Goal: Transaction & Acquisition: Purchase product/service

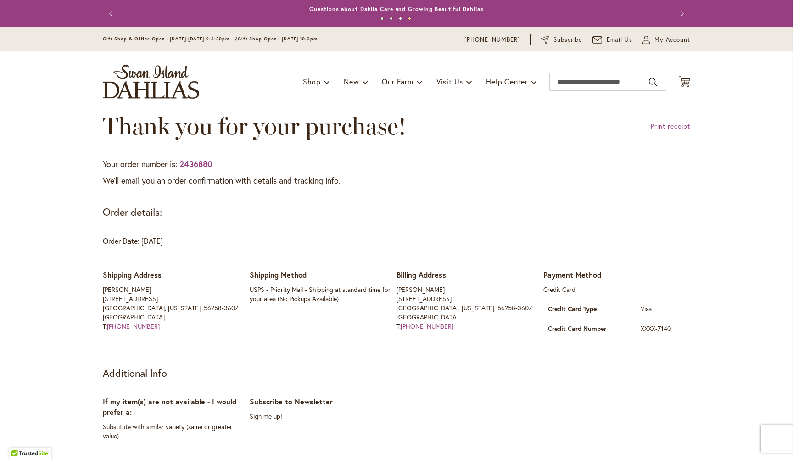
scroll to position [603, 0]
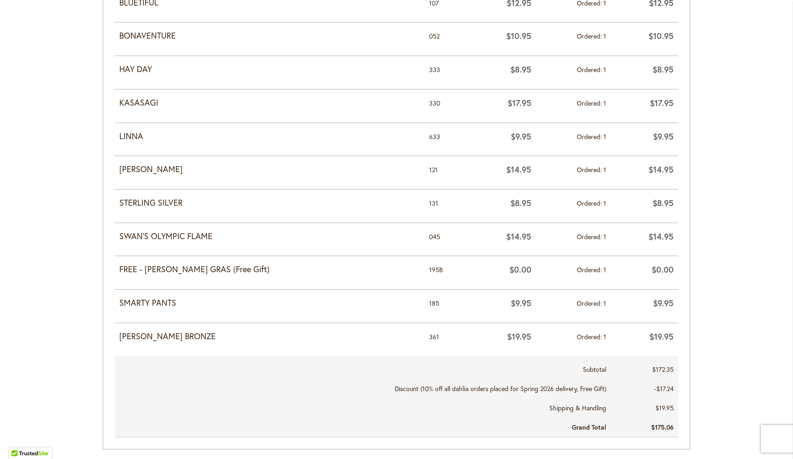
click at [174, 230] on strong "SWAN'S OLYMPIC FLAME" at bounding box center [269, 236] width 301 height 12
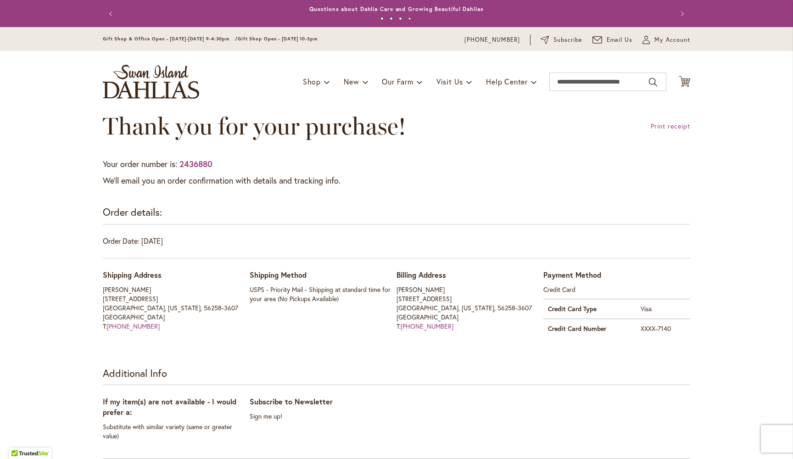
scroll to position [0, 0]
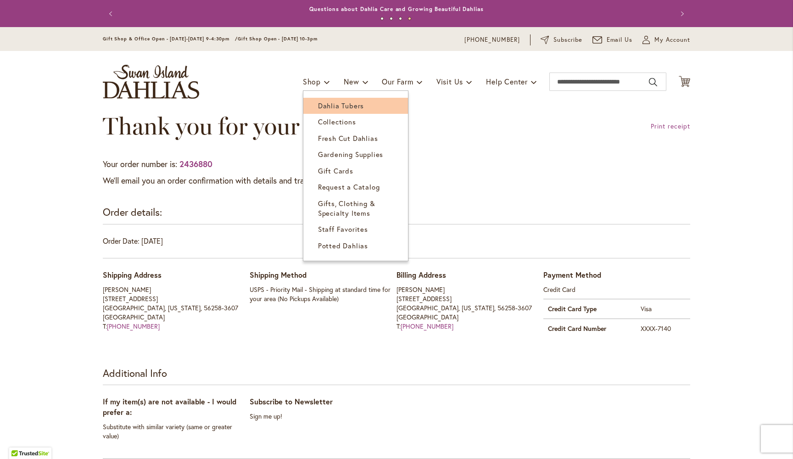
click at [328, 111] on link "Dahlia Tubers" at bounding box center [355, 106] width 105 height 16
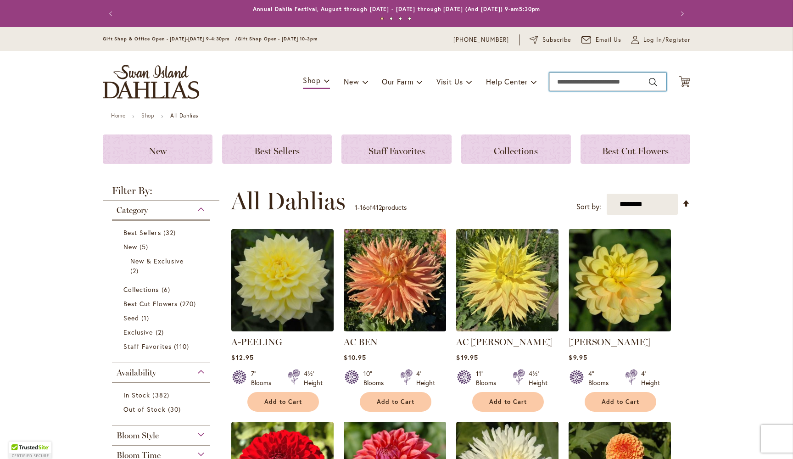
click at [598, 79] on input "Search" at bounding box center [608, 82] width 117 height 18
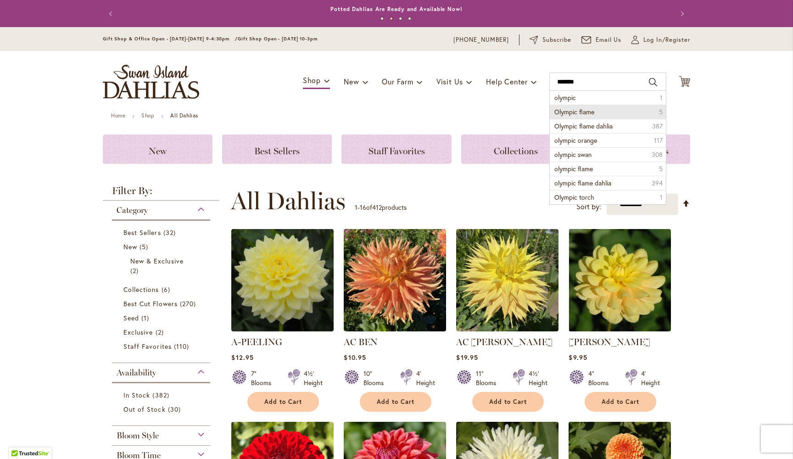
click at [592, 111] on span "Olympic flame" at bounding box center [575, 111] width 40 height 9
type input "**********"
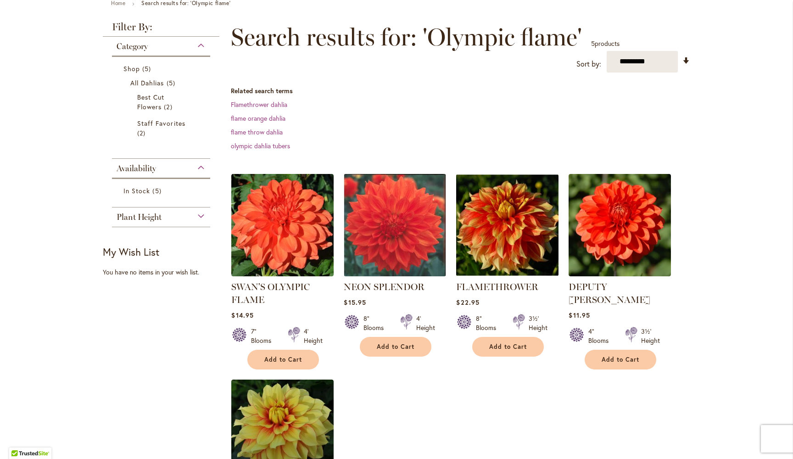
scroll to position [120, 0]
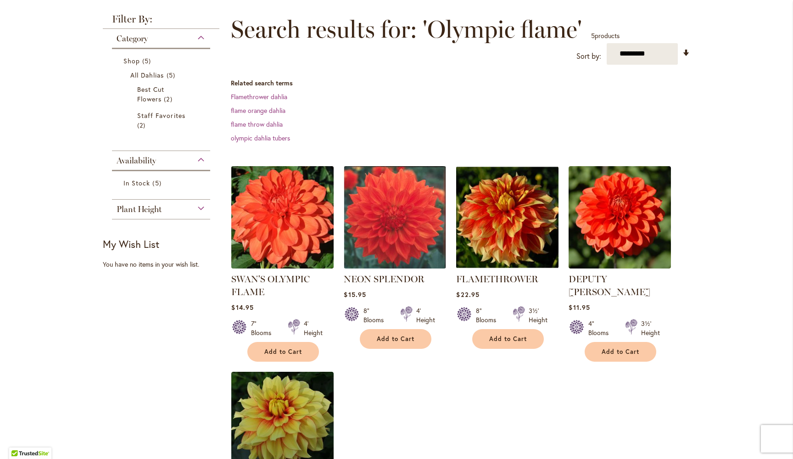
click at [293, 210] on img at bounding box center [282, 216] width 107 height 107
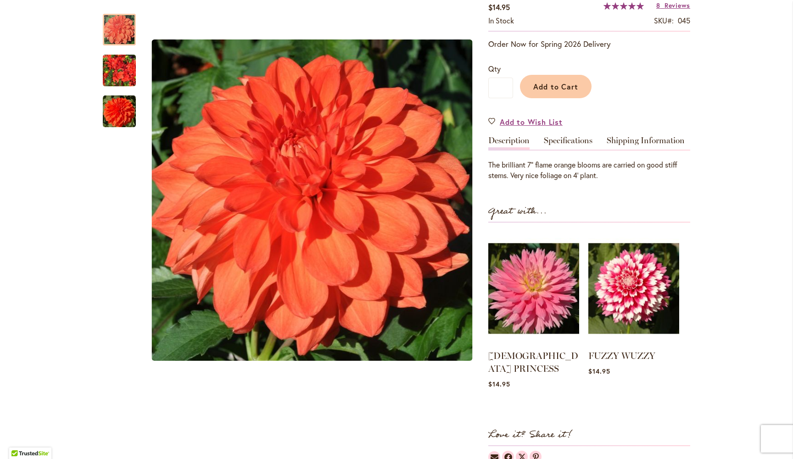
scroll to position [189, 0]
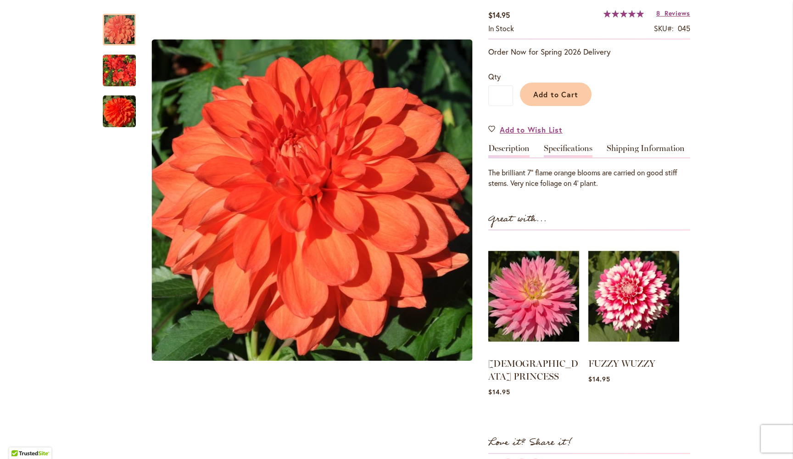
click at [575, 150] on link "Specifications" at bounding box center [568, 150] width 49 height 13
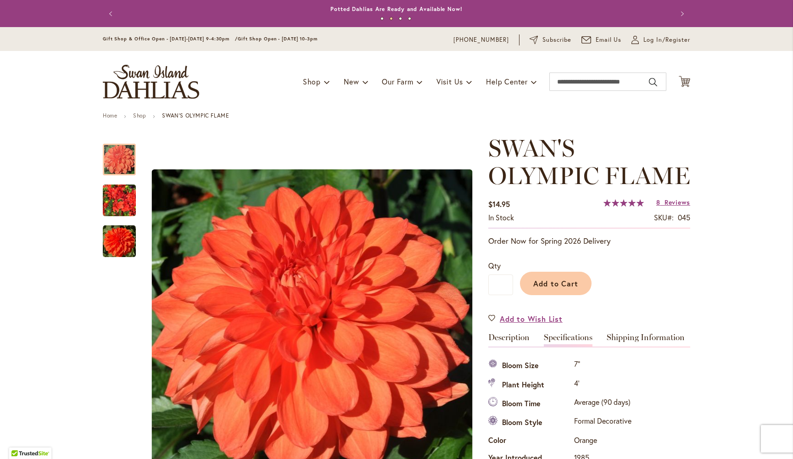
scroll to position [0, 0]
